Goal: Check status: Check status

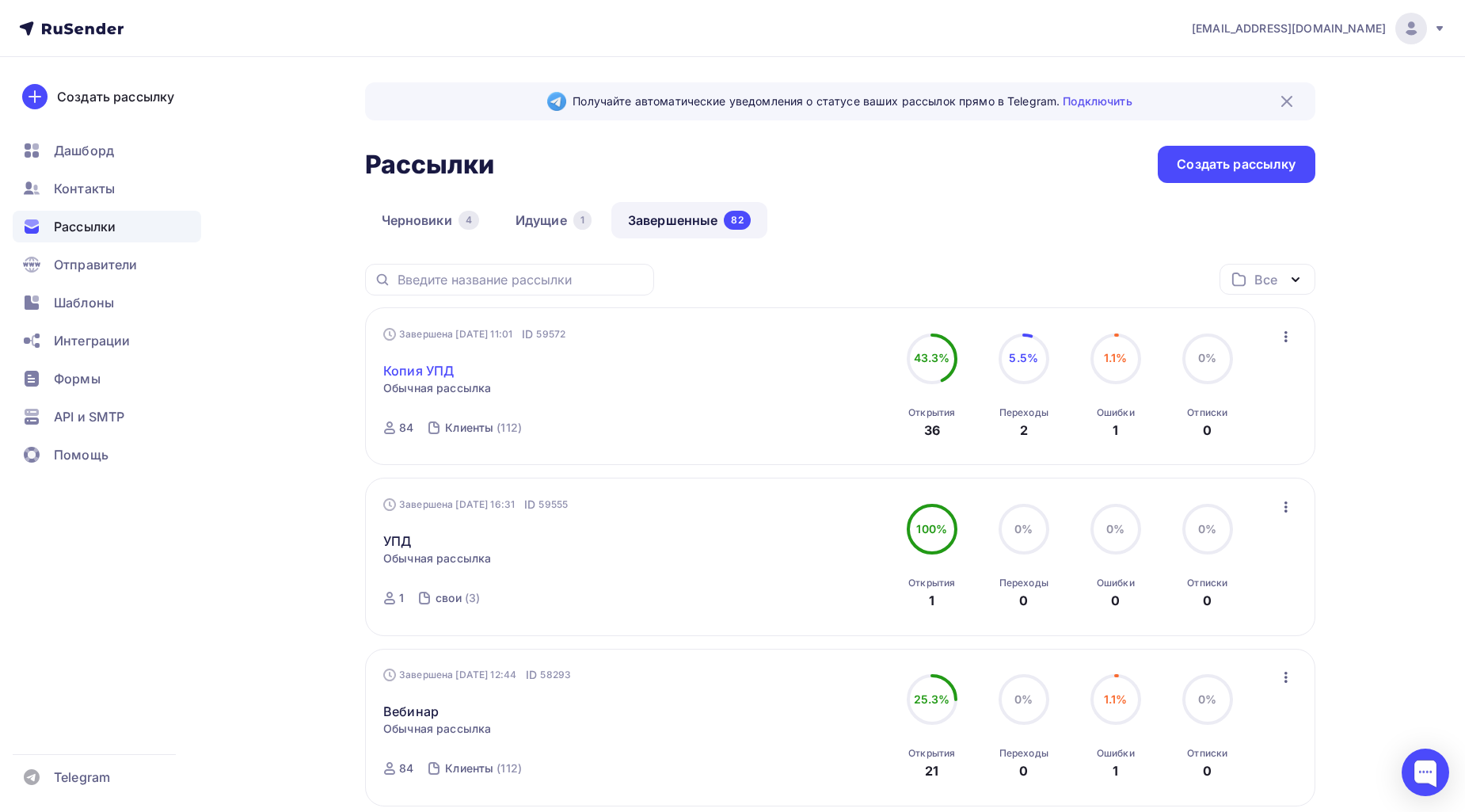
click at [413, 373] on link "Копия УПД" at bounding box center [418, 370] width 70 height 19
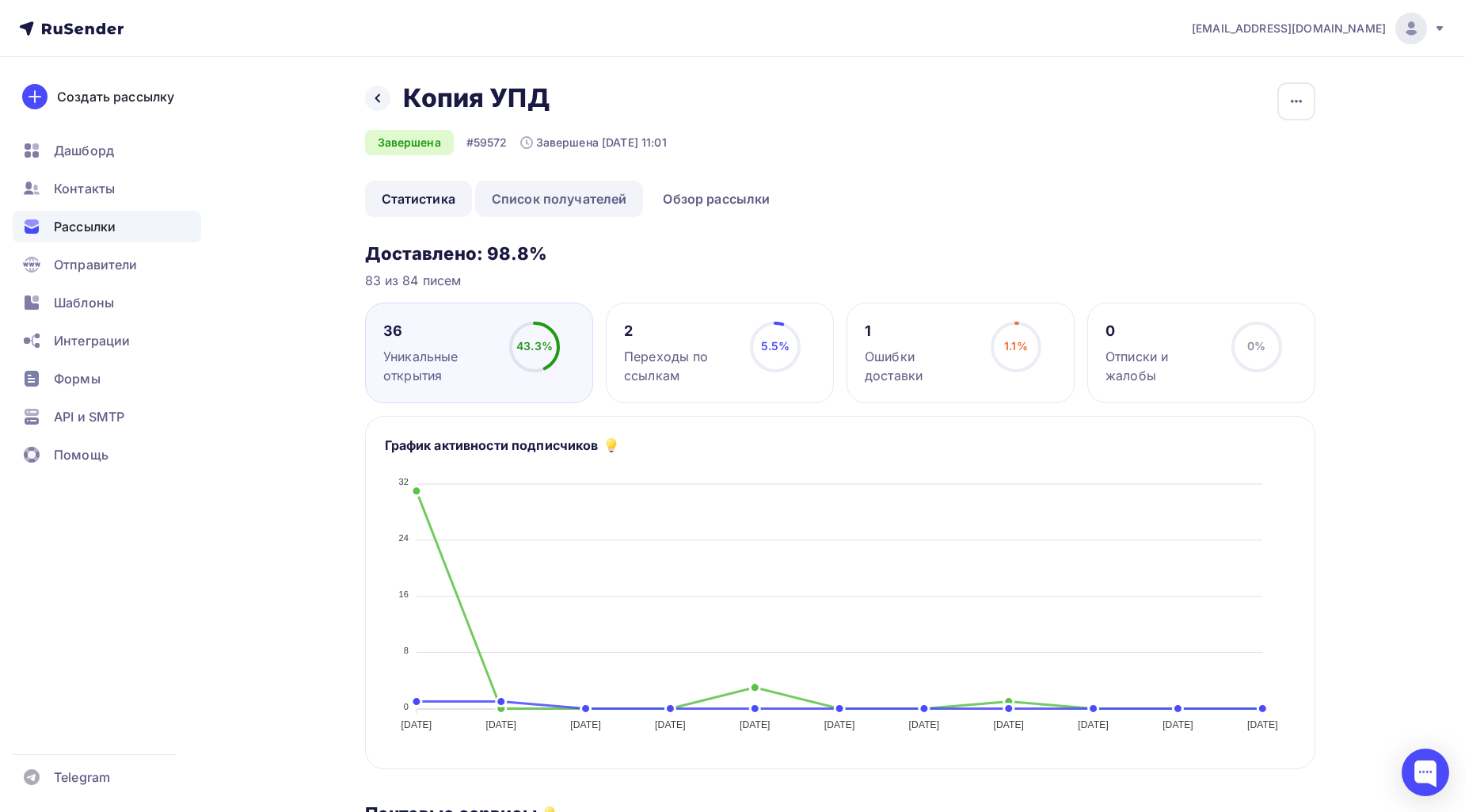
click at [598, 199] on link "Список получателей" at bounding box center [559, 199] width 169 height 37
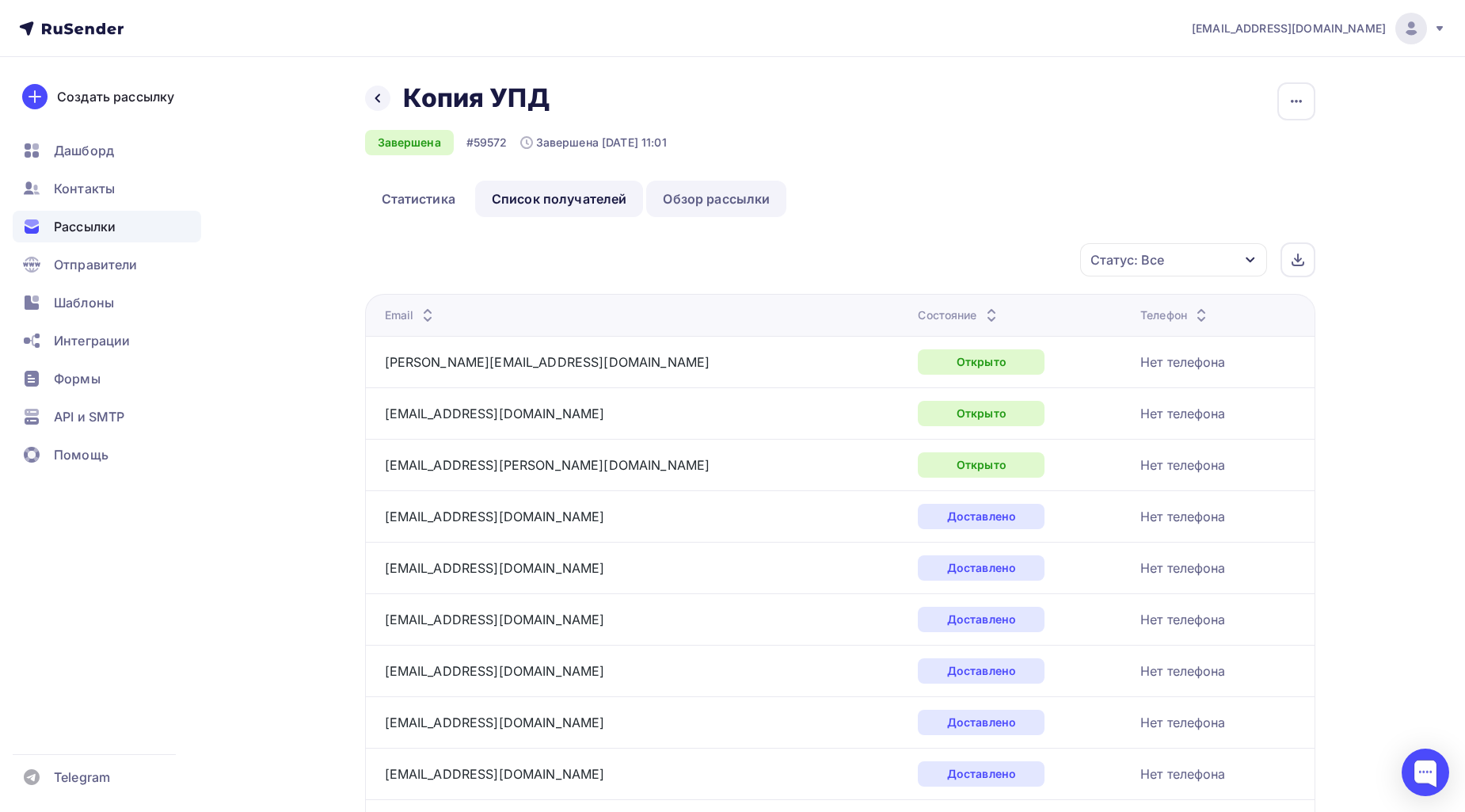
click at [725, 196] on link "Обзор рассылки" at bounding box center [717, 199] width 140 height 37
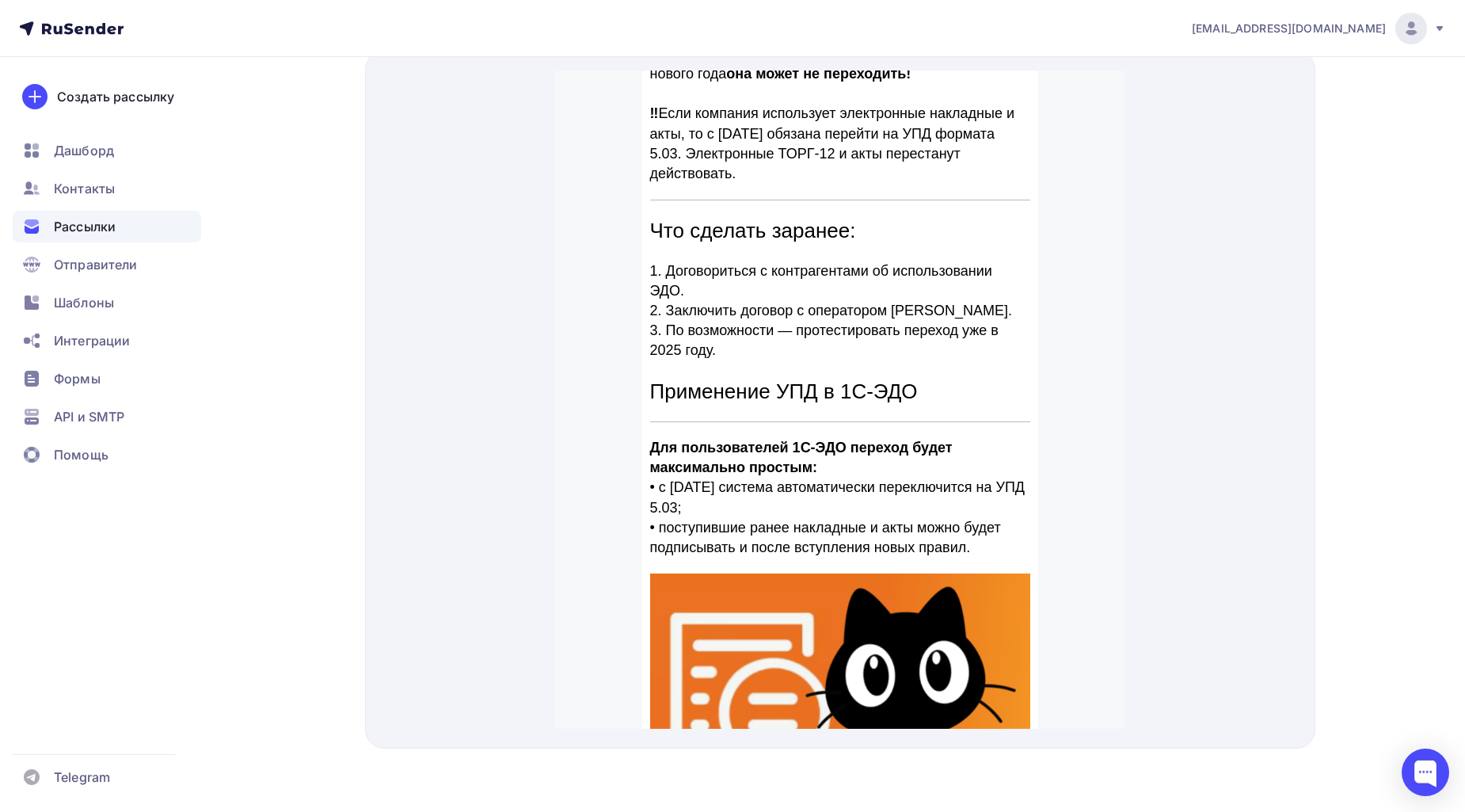
scroll to position [772, 0]
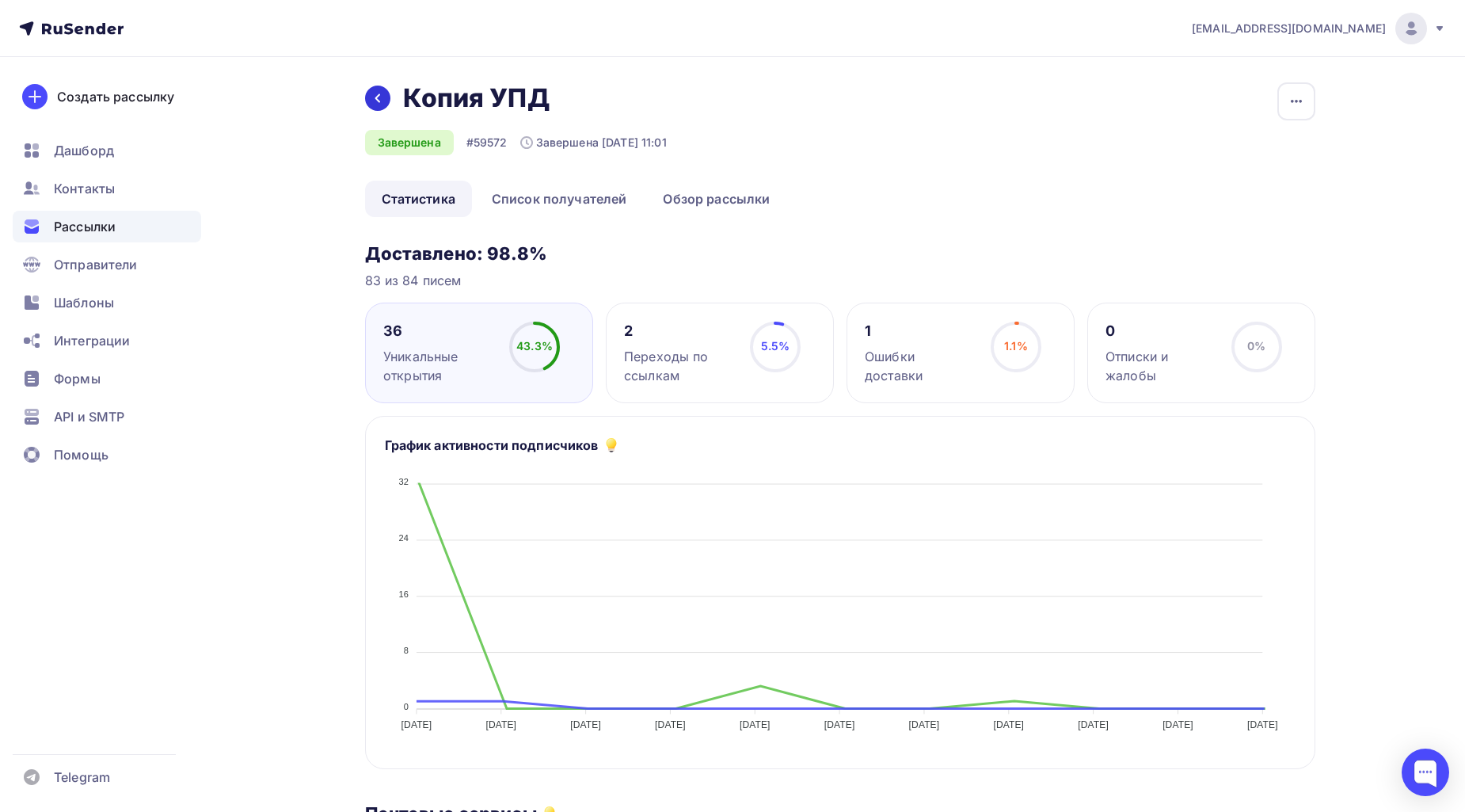
click at [375, 103] on icon at bounding box center [378, 99] width 13 height 13
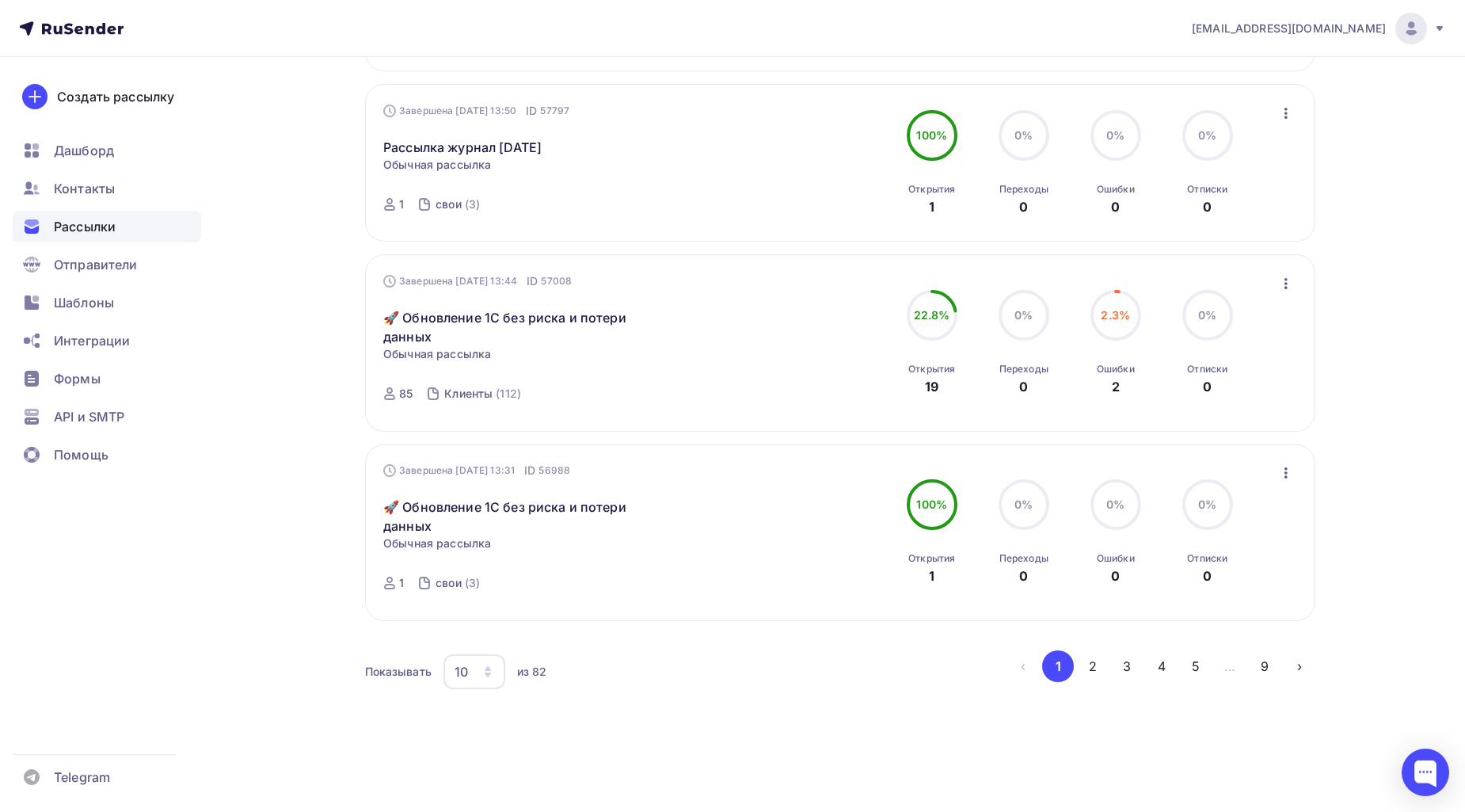
scroll to position [1436, 0]
click at [1099, 669] on button "2" at bounding box center [1092, 666] width 32 height 32
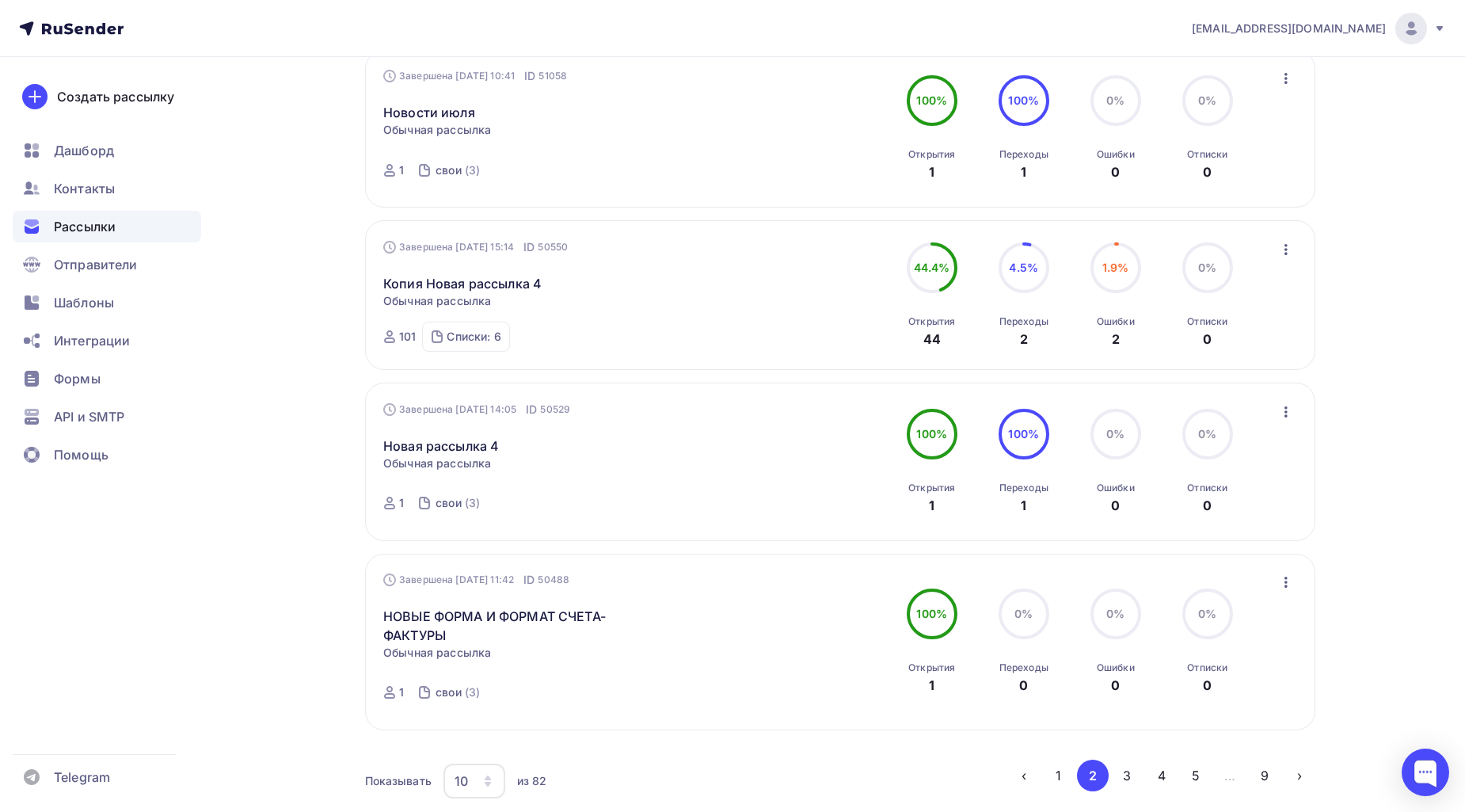
scroll to position [1349, 0]
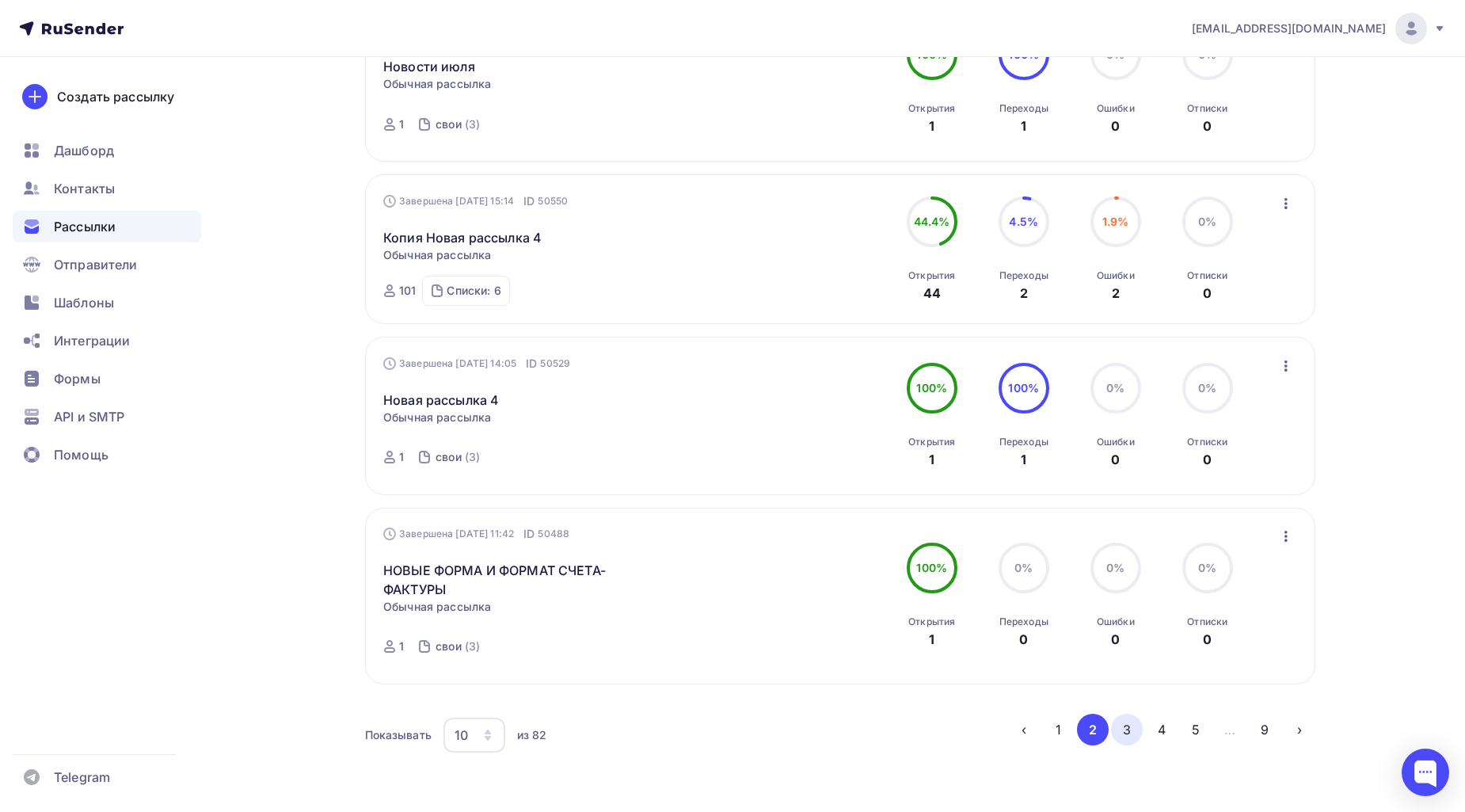
click at [1126, 725] on button "3" at bounding box center [1127, 729] width 32 height 32
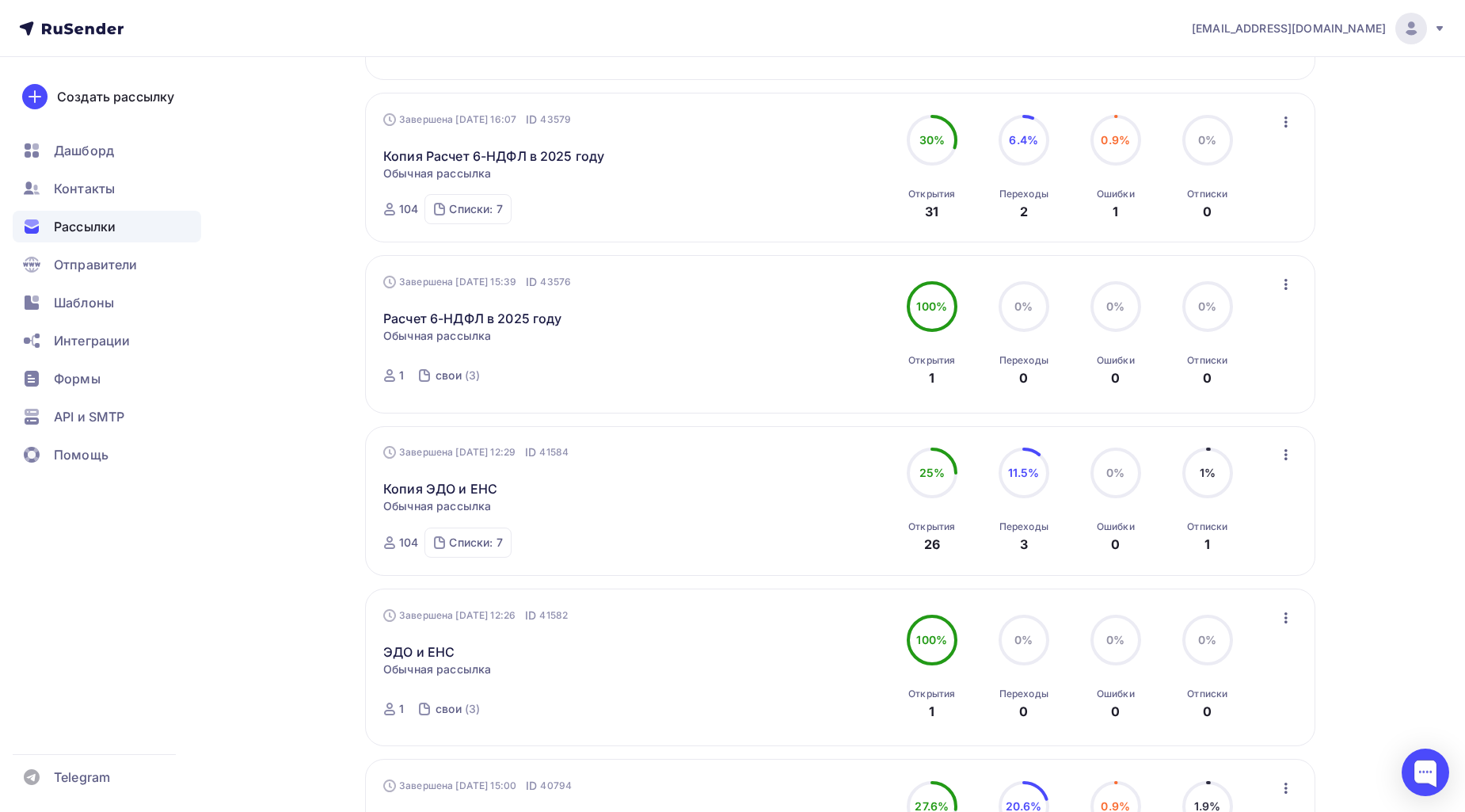
scroll to position [908, 0]
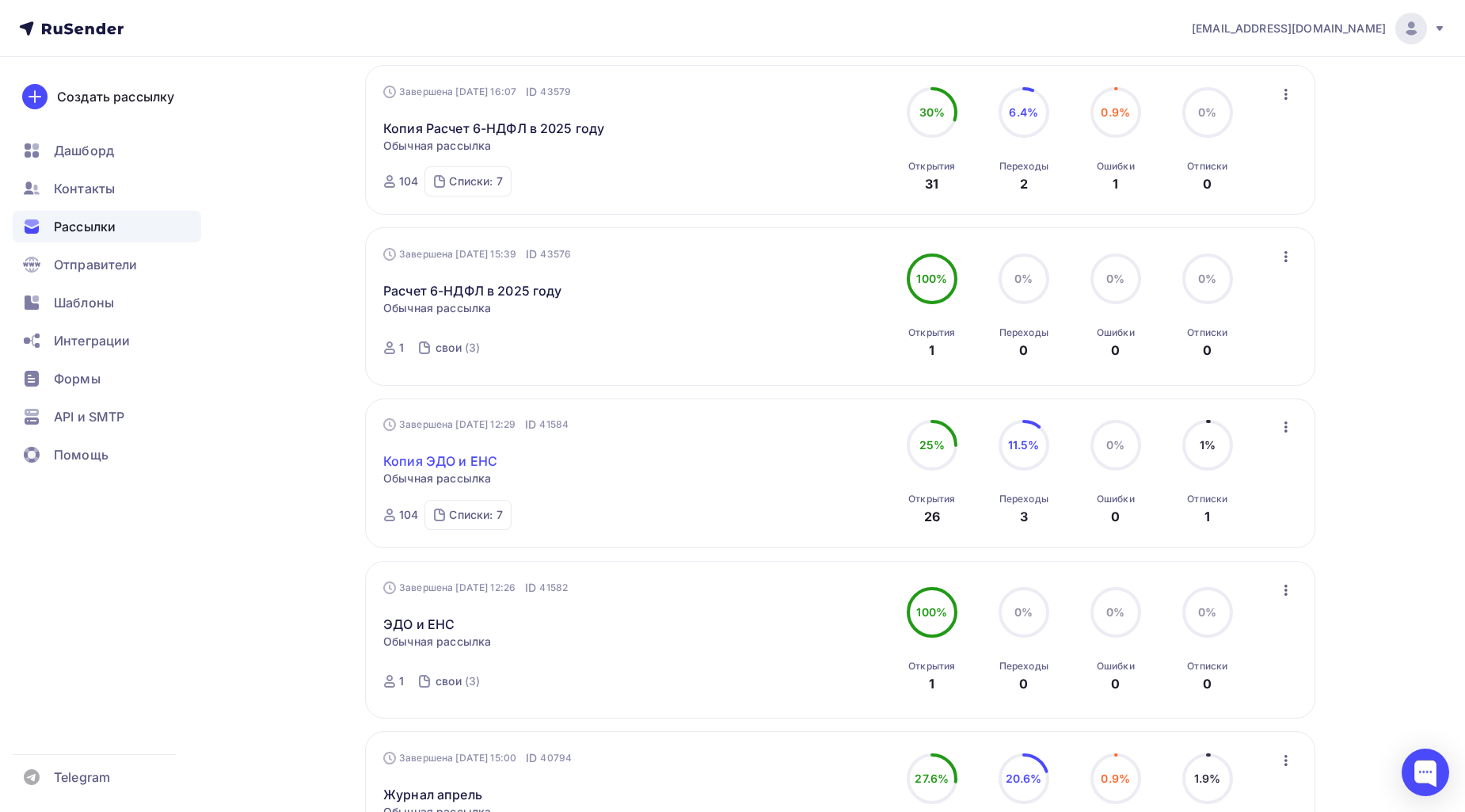
click at [487, 453] on link "Копия ЭДО и ЕНС" at bounding box center [440, 461] width 114 height 19
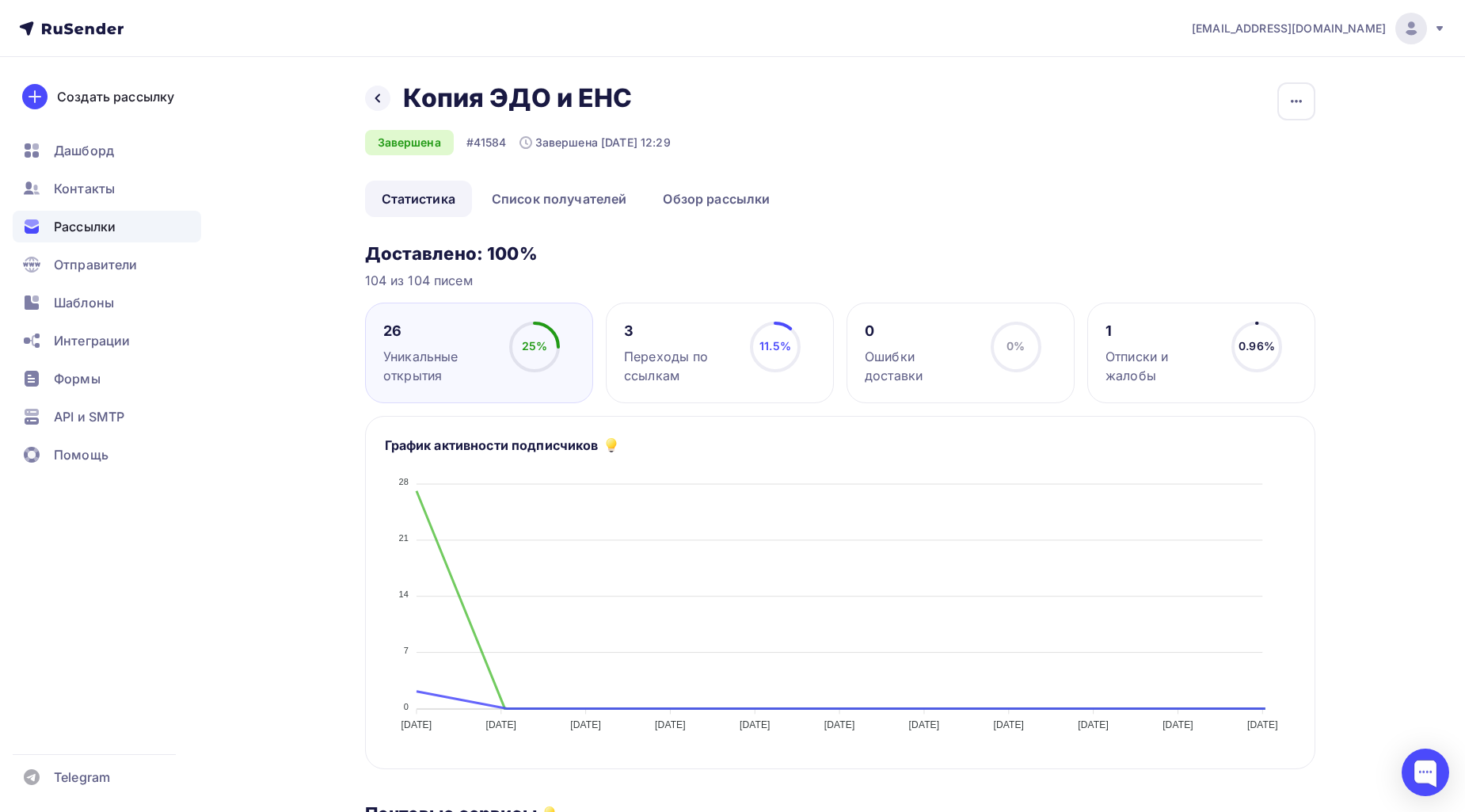
click at [718, 219] on div "Назад Копия ЭДО и ЕНС Копия ЭДО и ЕНС Завершена #41584 Завершена [DATE] 12:29 К…" at bounding box center [841, 769] width 951 height 1374
click at [724, 210] on link "Обзор рассылки" at bounding box center [717, 199] width 140 height 37
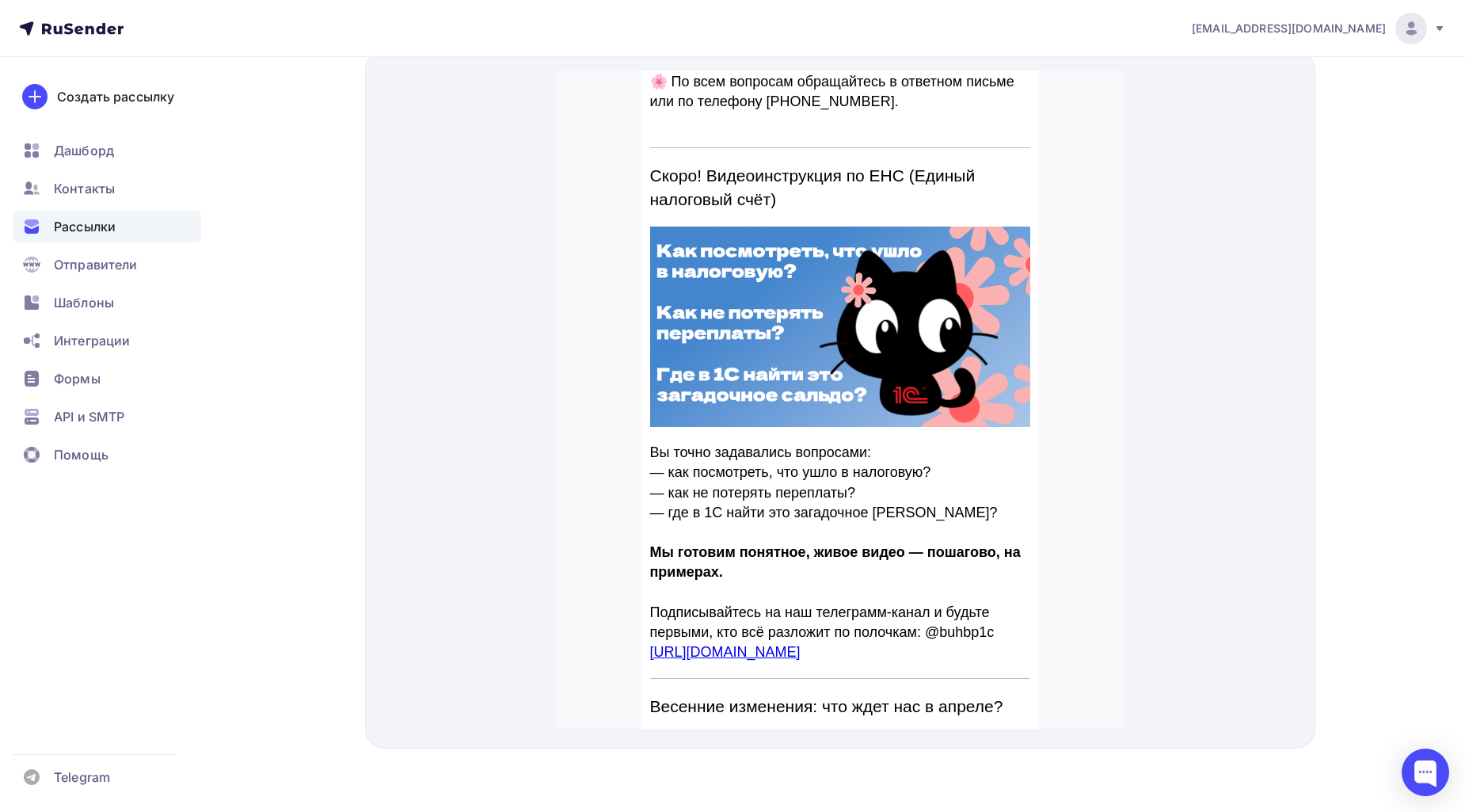
scroll to position [527, 0]
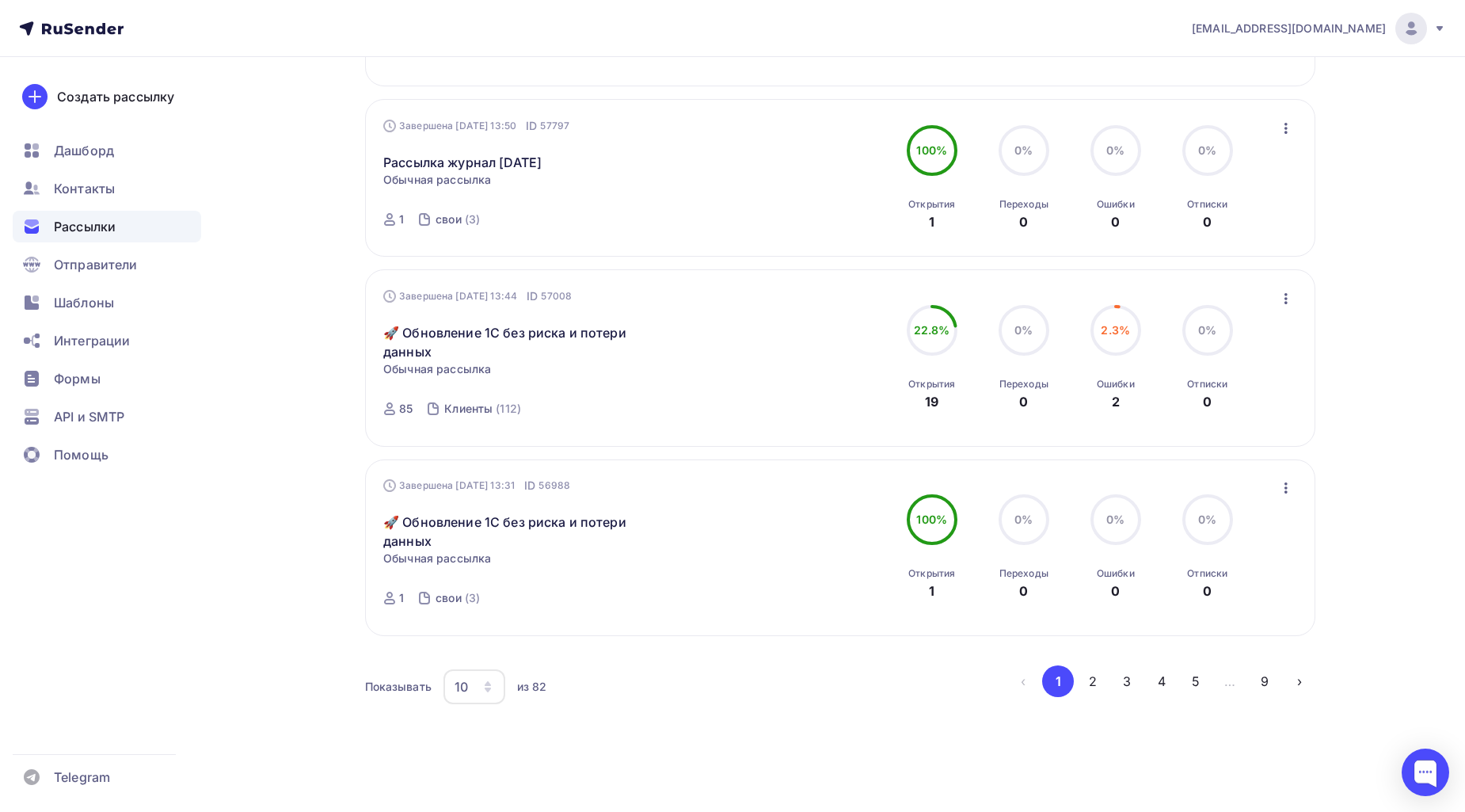
scroll to position [1408, 0]
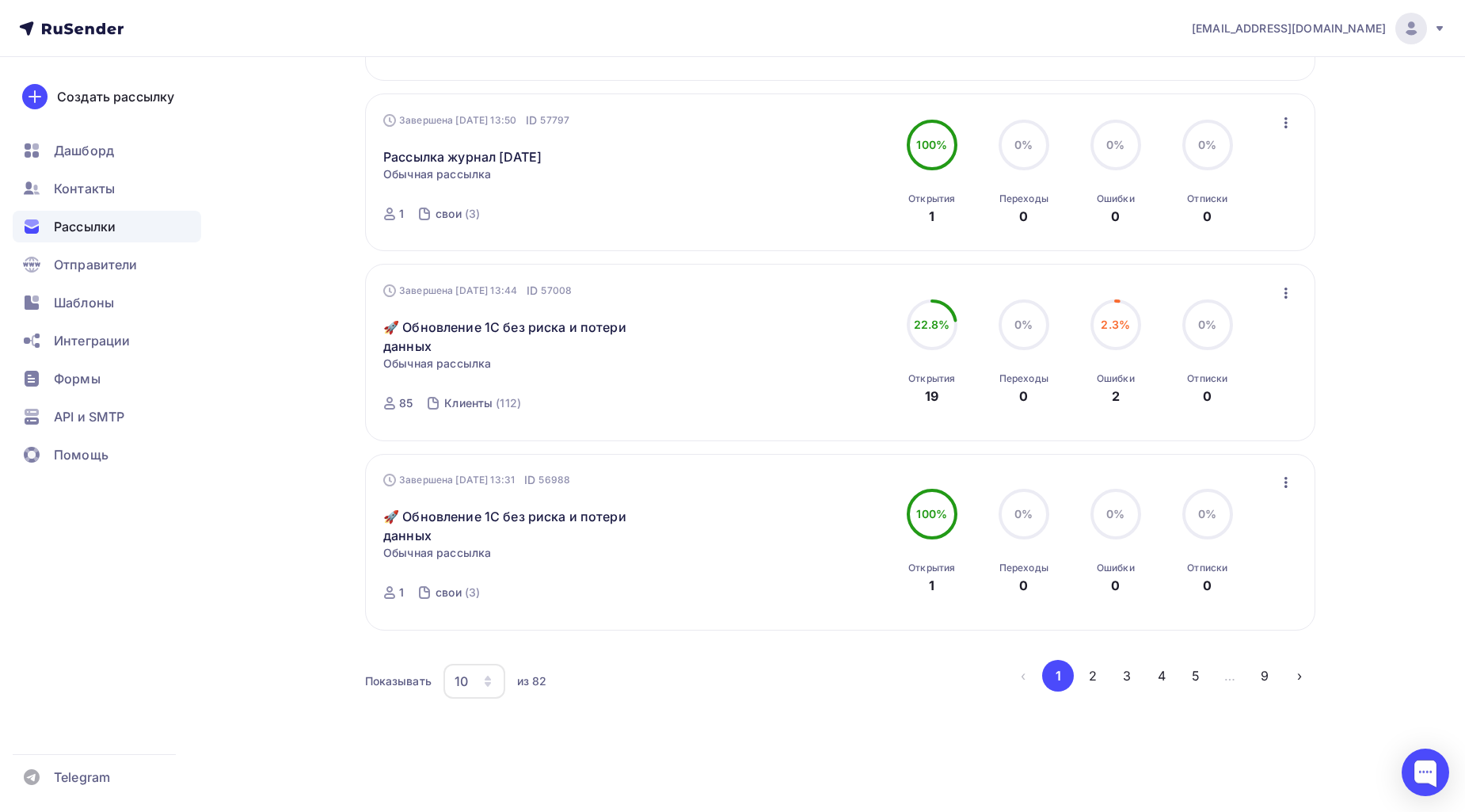
click at [1180, 689] on li "5" at bounding box center [1195, 675] width 35 height 32
click at [1191, 690] on button "5" at bounding box center [1196, 675] width 32 height 32
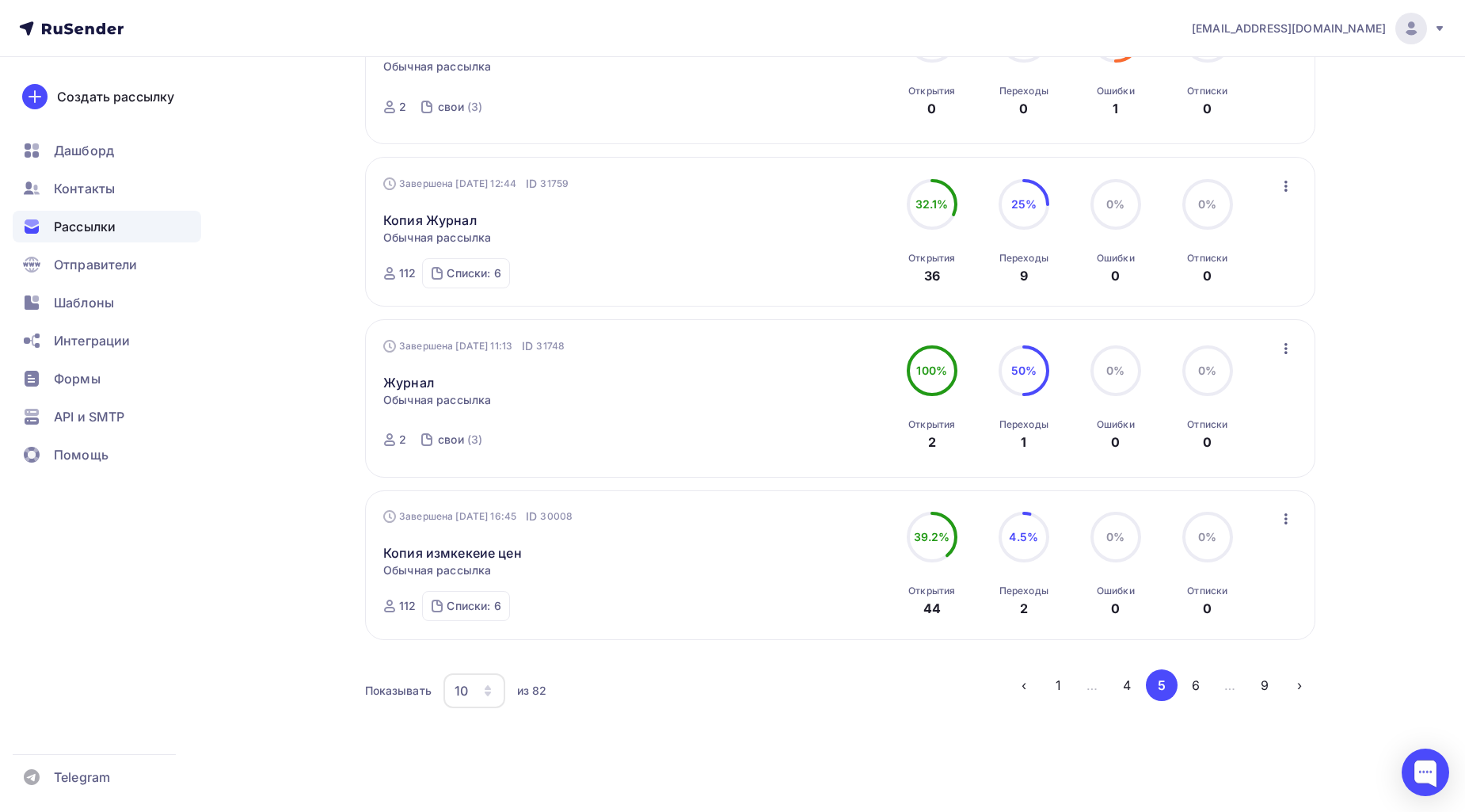
scroll to position [1348, 0]
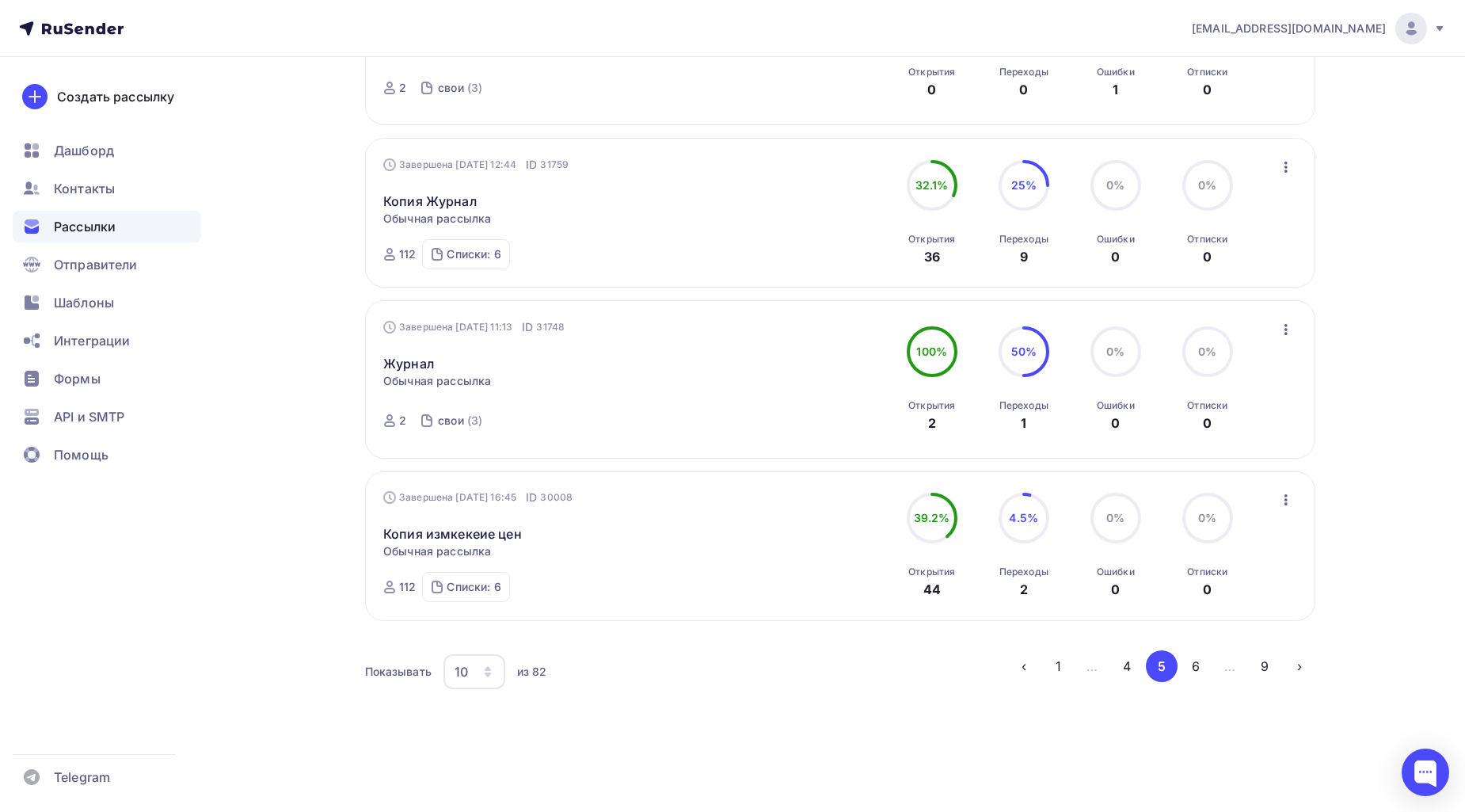
click at [1163, 660] on button "5" at bounding box center [1162, 666] width 32 height 32
click at [1184, 652] on ul "‹ 1 … 4 5 6 … 9 ›" at bounding box center [1162, 666] width 307 height 32
click at [1192, 666] on button "6" at bounding box center [1196, 666] width 32 height 32
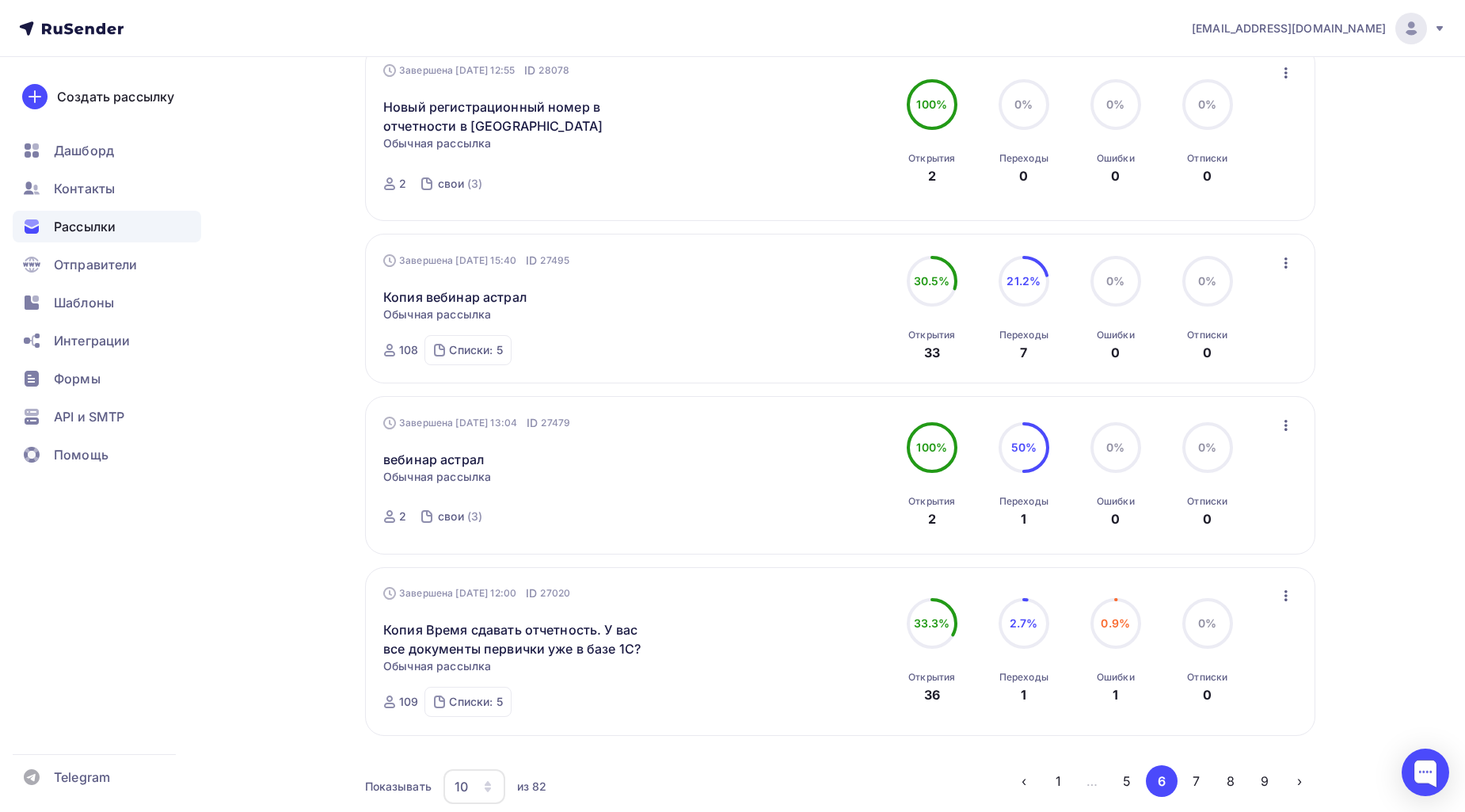
scroll to position [1349, 0]
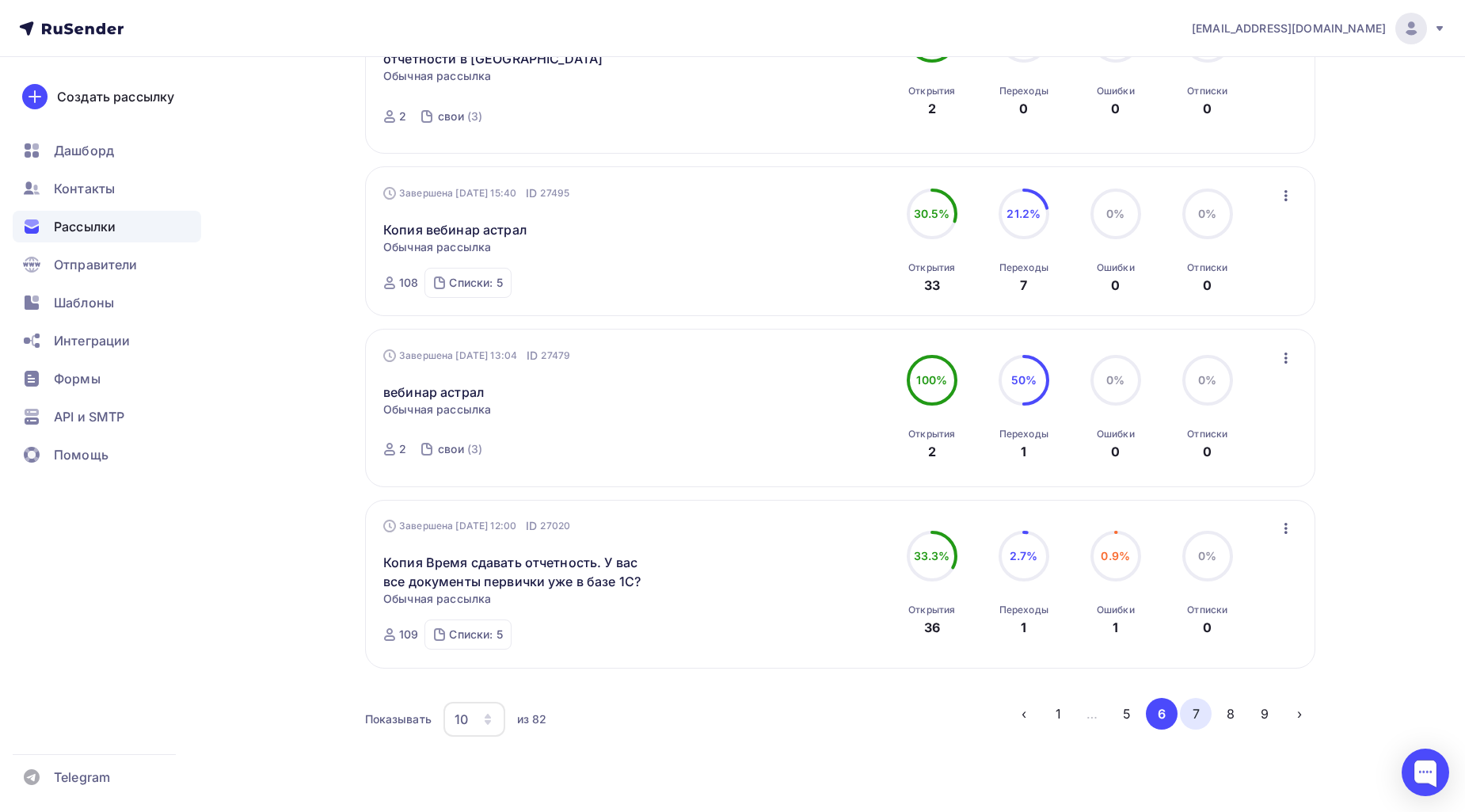
click at [1189, 717] on button "7" at bounding box center [1196, 713] width 32 height 32
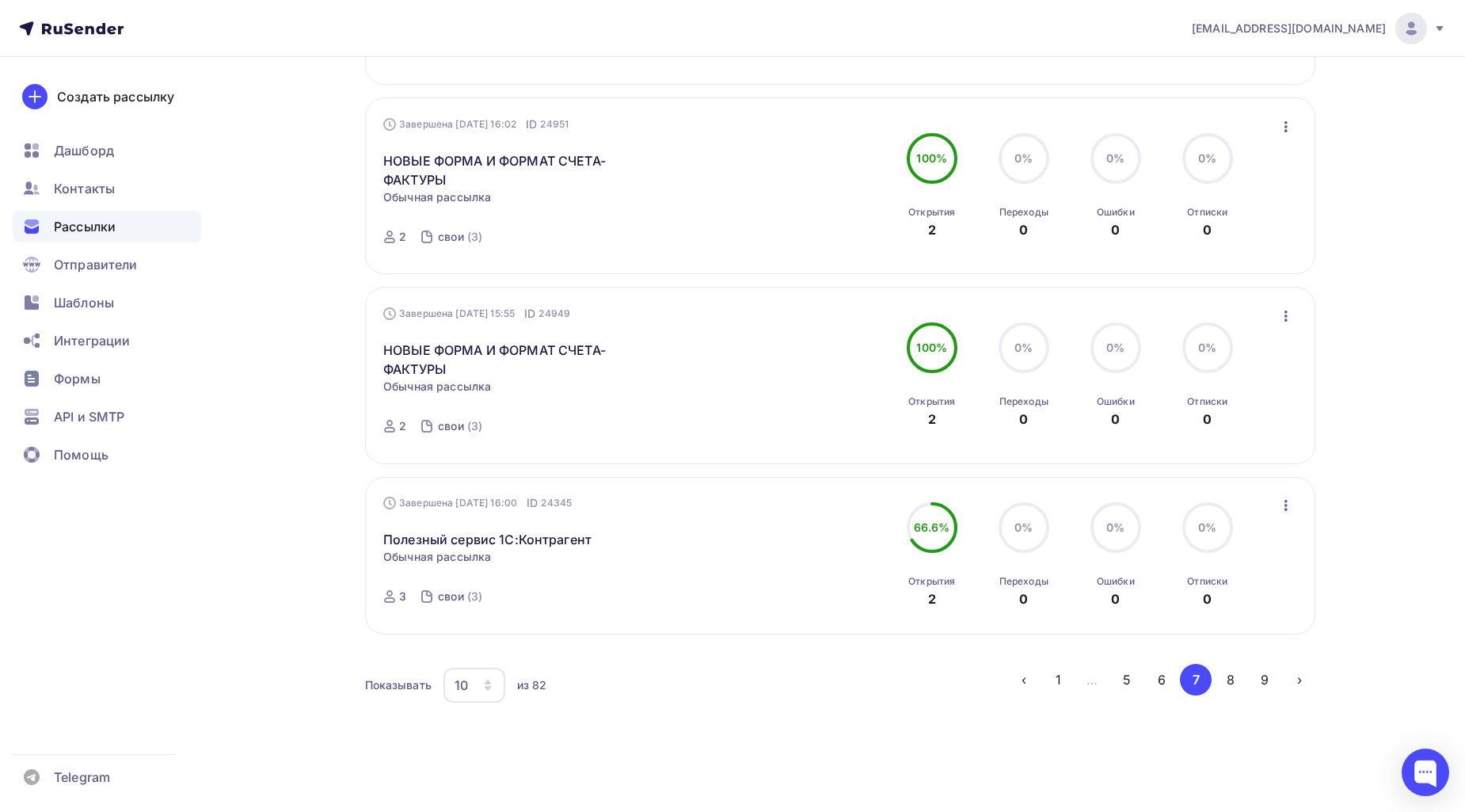
scroll to position [1505, 0]
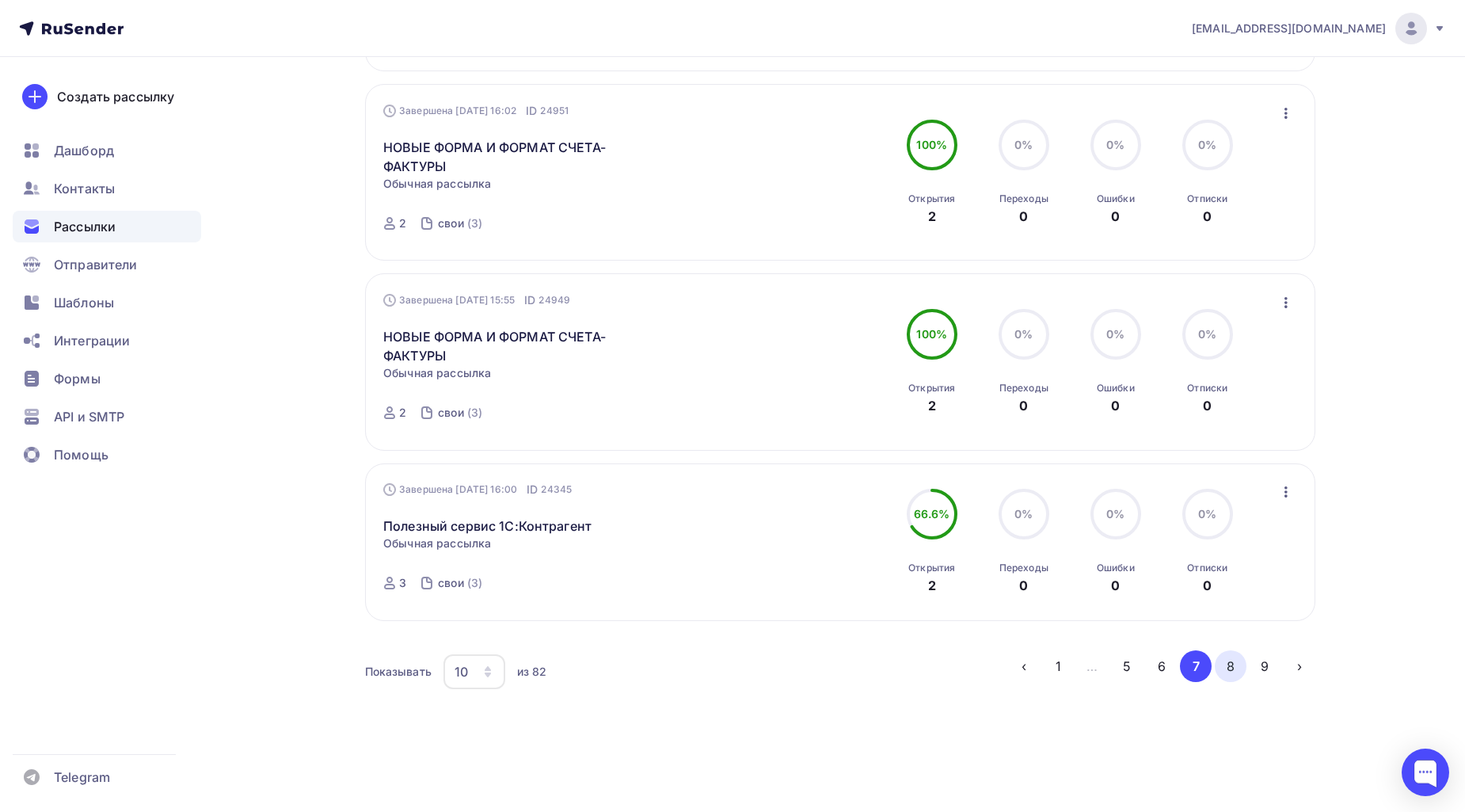
click at [1241, 668] on button "8" at bounding box center [1230, 666] width 32 height 32
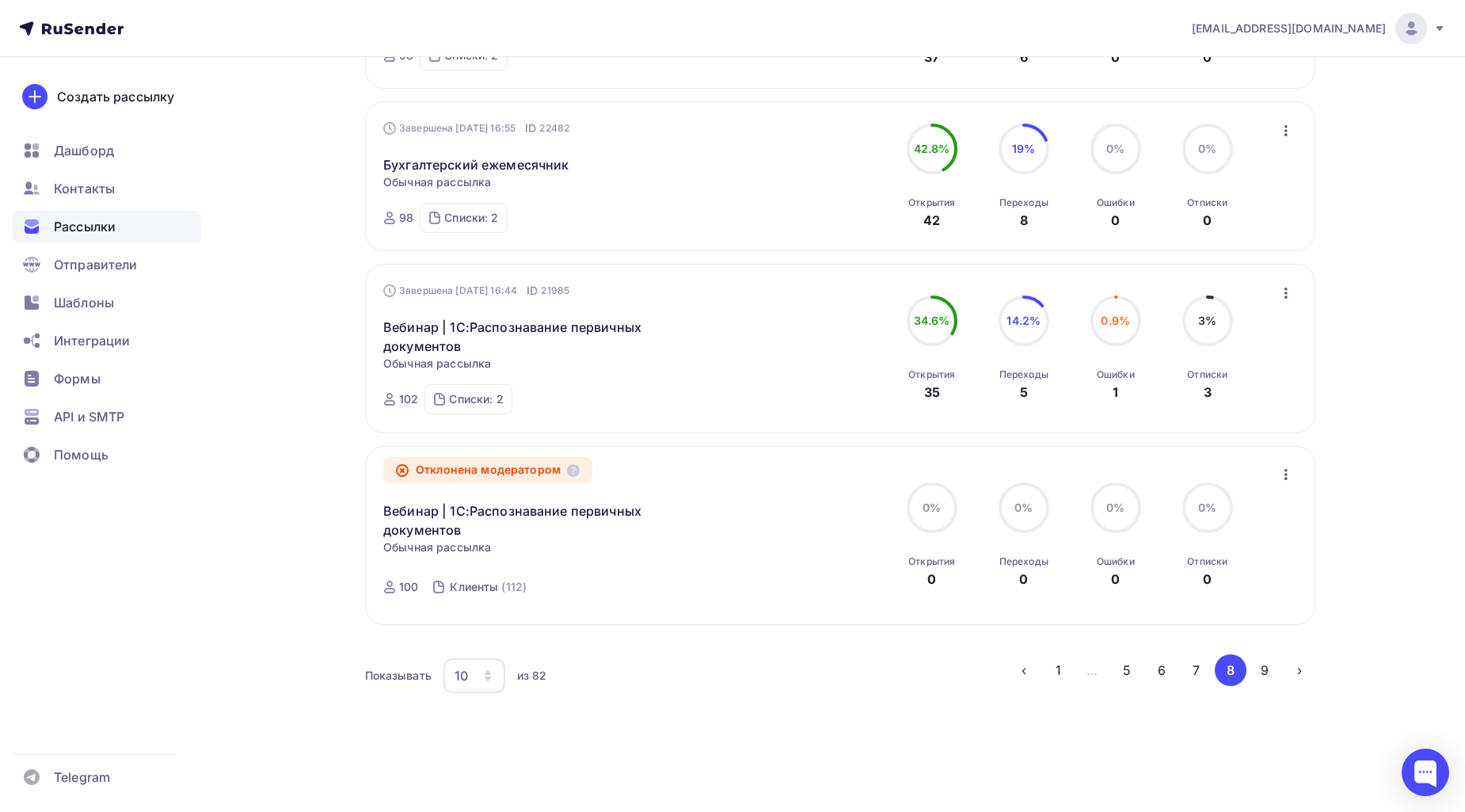
scroll to position [1392, 0]
click at [1264, 660] on button "9" at bounding box center [1264, 666] width 32 height 32
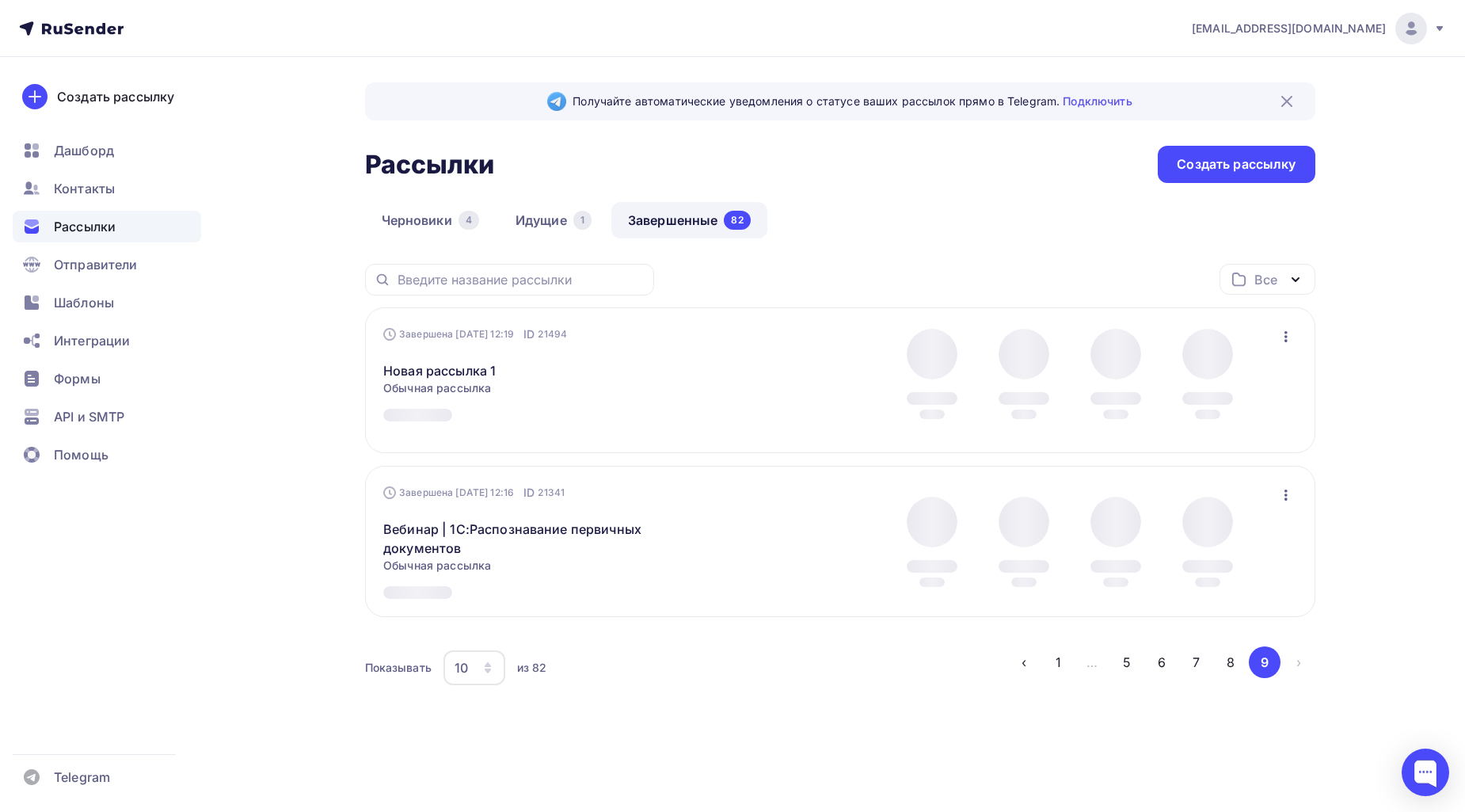
scroll to position [0, 0]
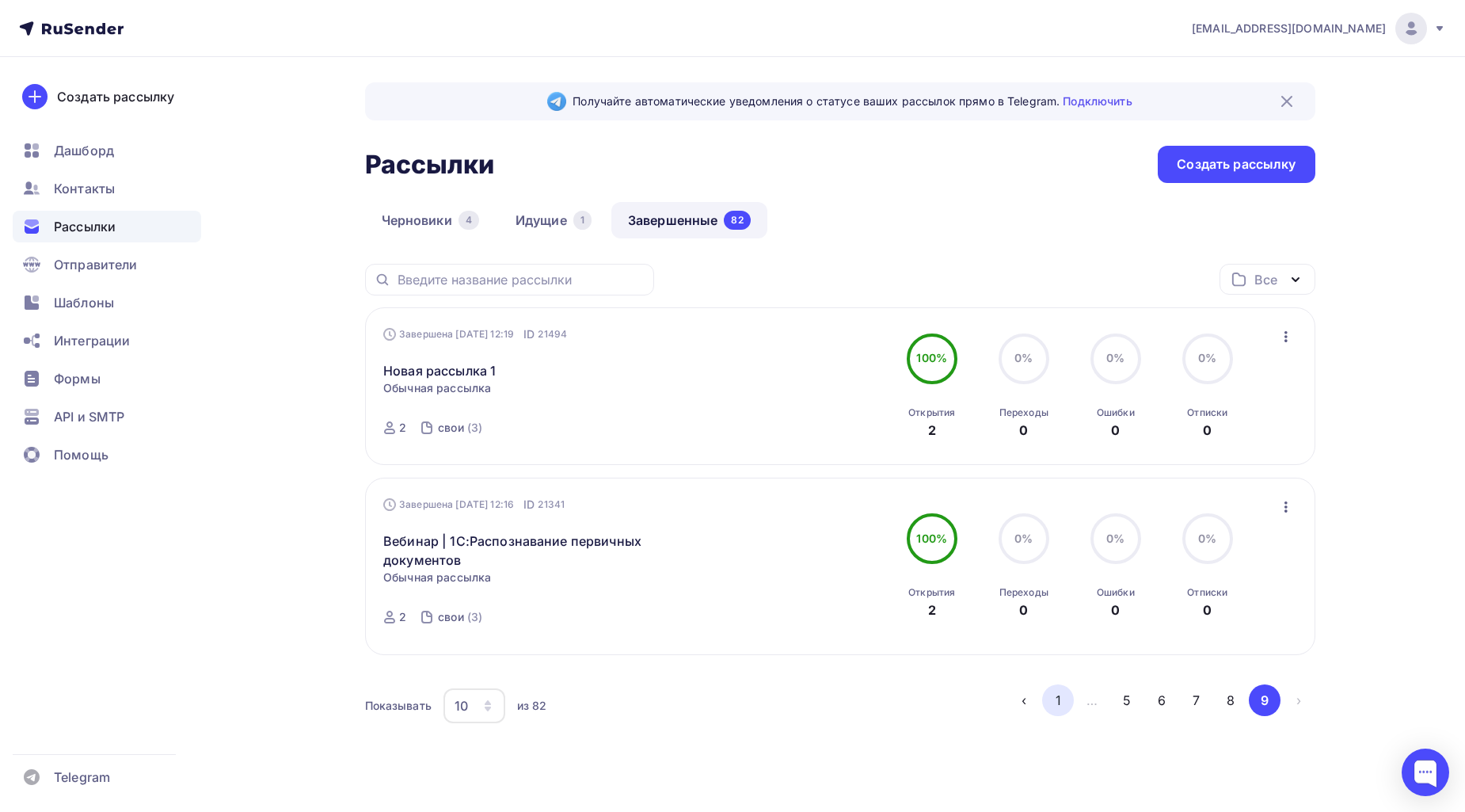
click at [1046, 699] on button "1" at bounding box center [1058, 699] width 32 height 32
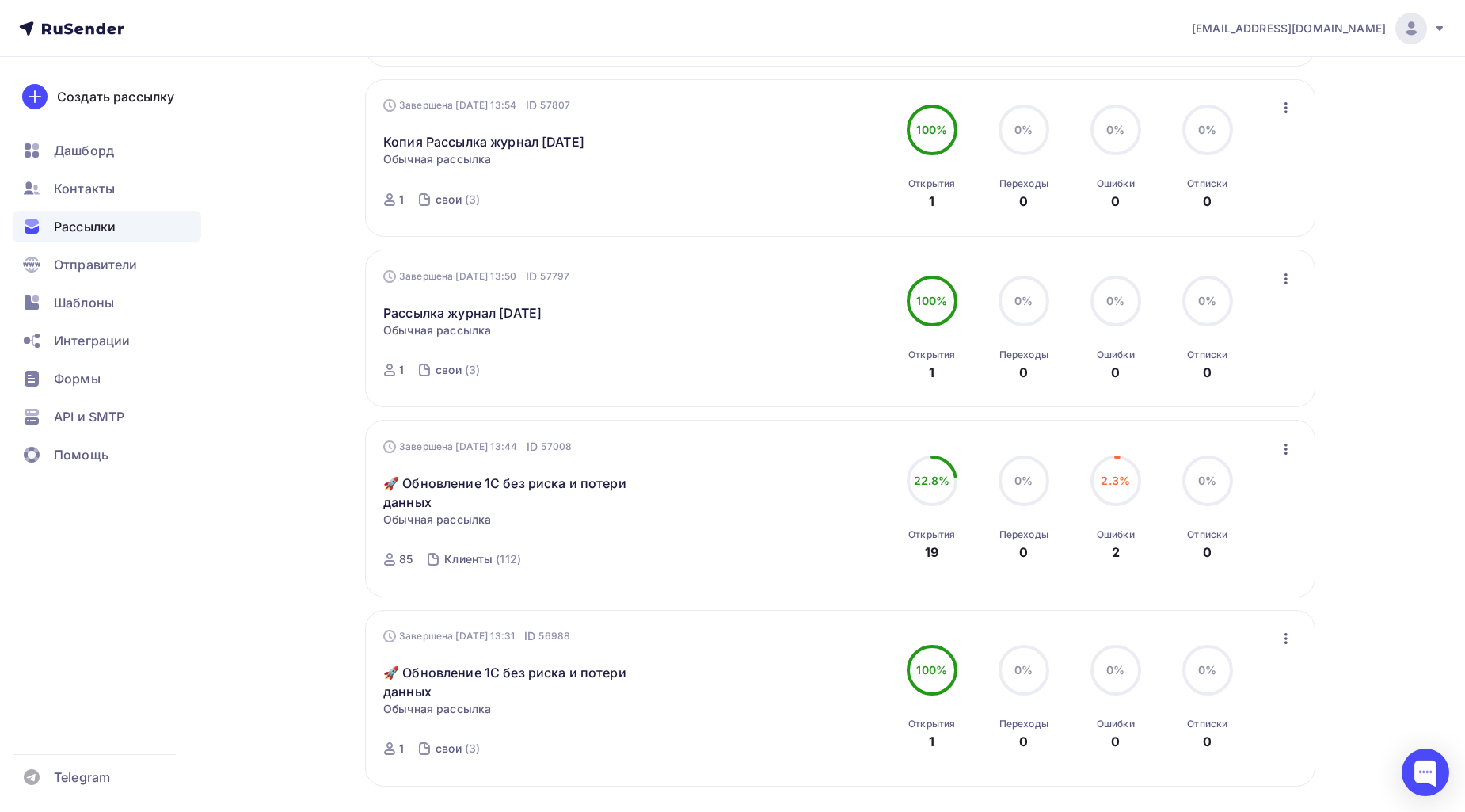
scroll to position [1320, 0]
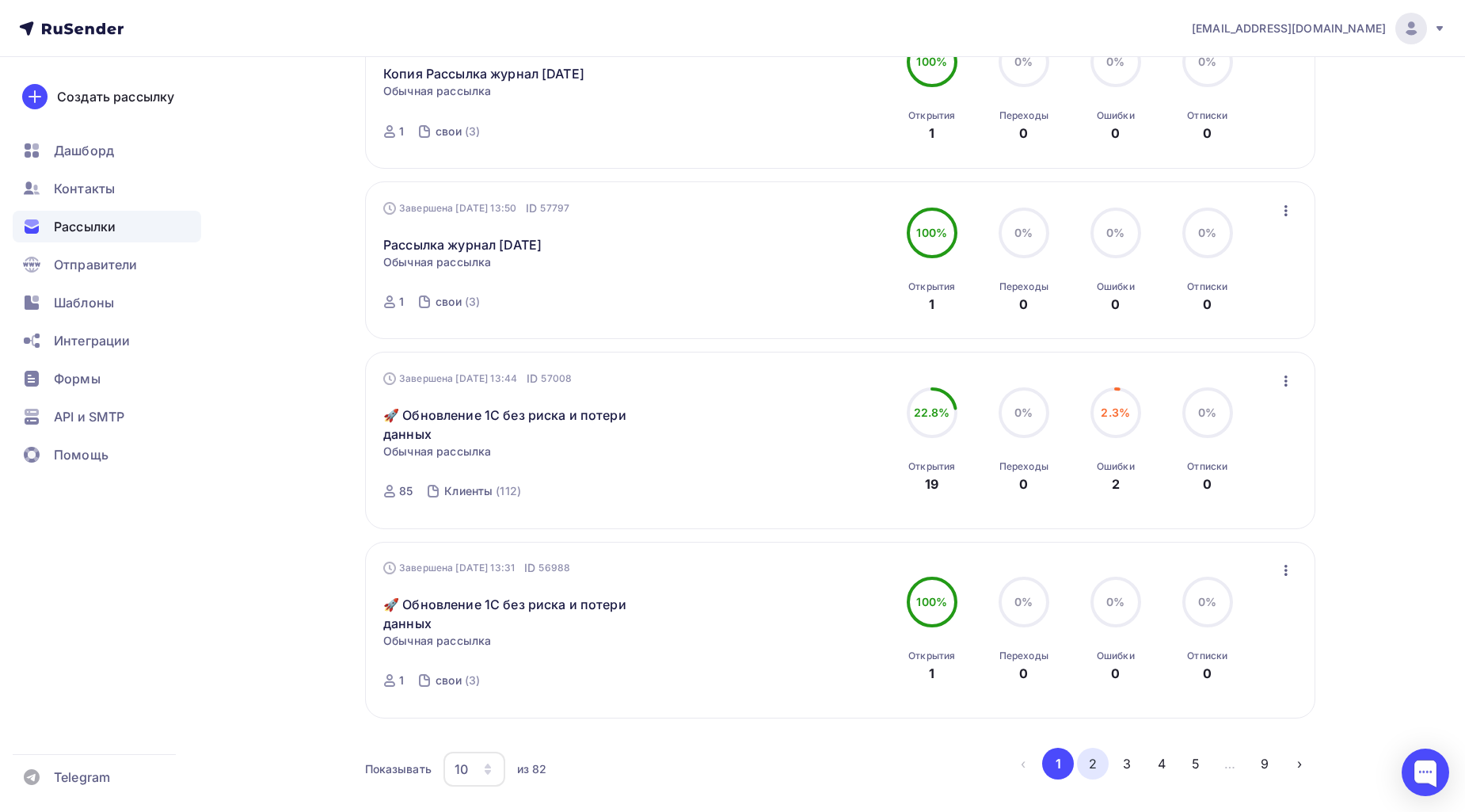
click at [1096, 779] on button "2" at bounding box center [1092, 763] width 32 height 32
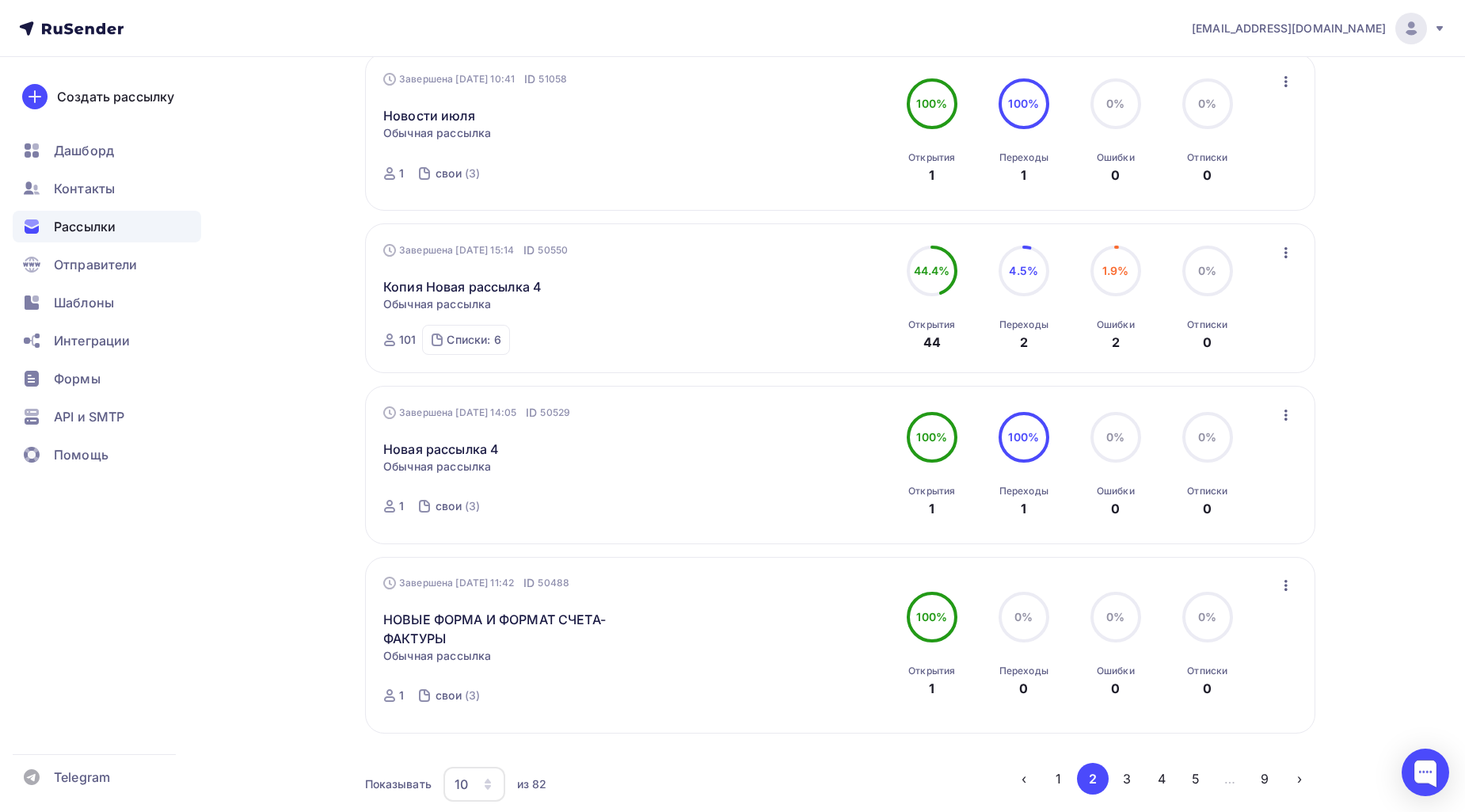
scroll to position [1413, 0]
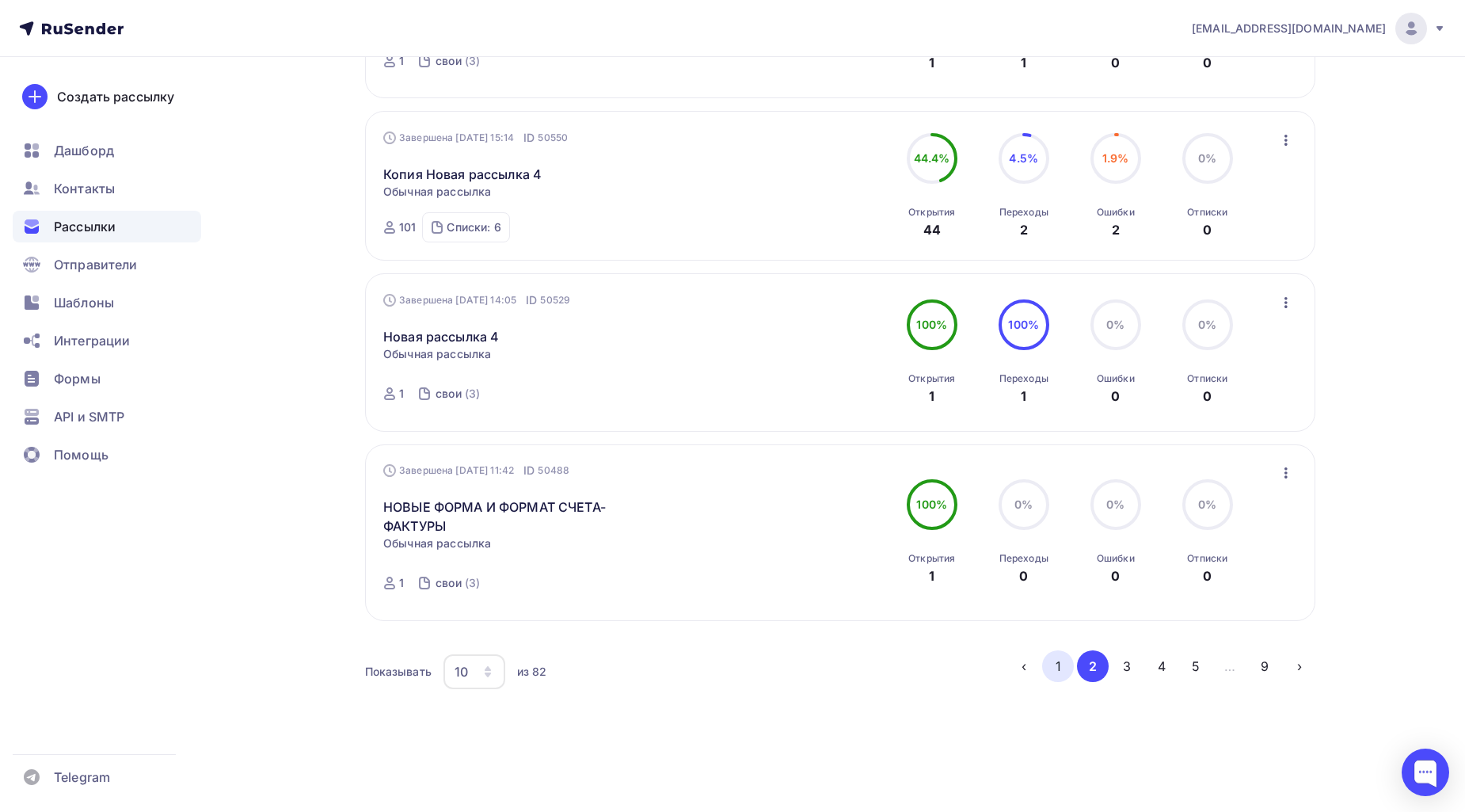
click at [1057, 664] on button "1" at bounding box center [1058, 666] width 32 height 32
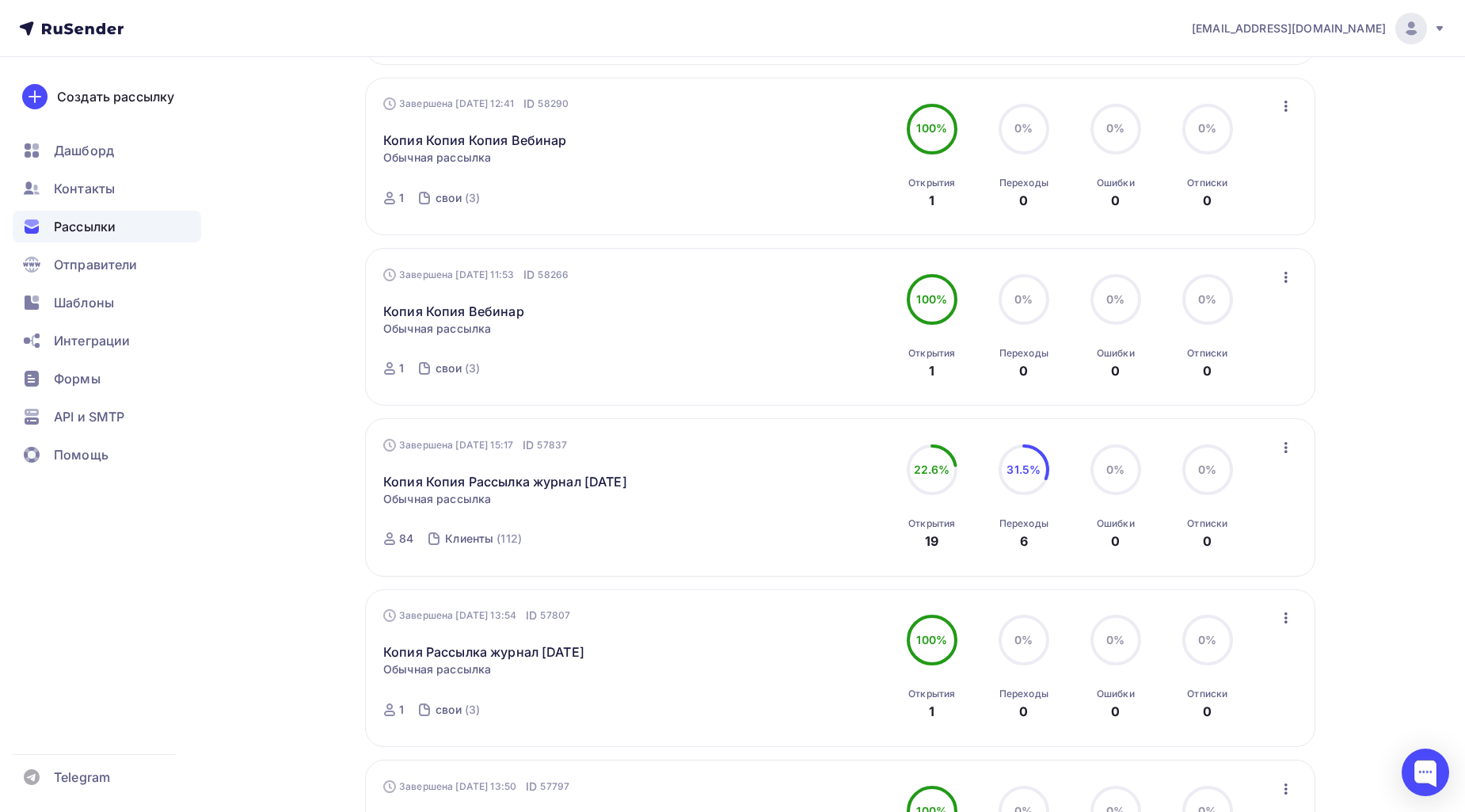
scroll to position [821, 0]
